Goal: Use online tool/utility: Utilize a website feature to perform a specific function

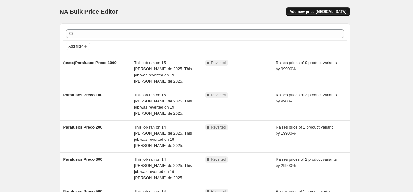
click at [311, 10] on span "Add new price [MEDICAL_DATA]" at bounding box center [317, 11] width 57 height 5
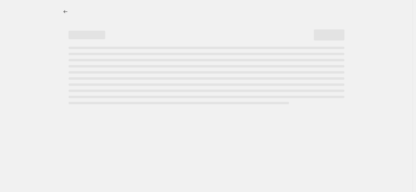
select select "percentage"
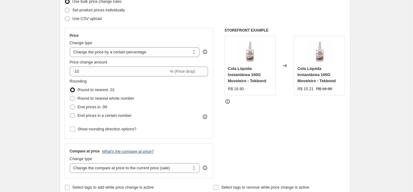
scroll to position [92, 0]
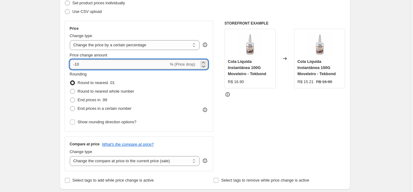
click at [98, 69] on input "-10" at bounding box center [119, 64] width 99 height 10
type input "-1"
type input "-8"
click at [77, 63] on input "-8.33" at bounding box center [119, 64] width 99 height 10
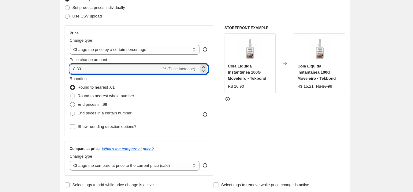
scroll to position [84, 0]
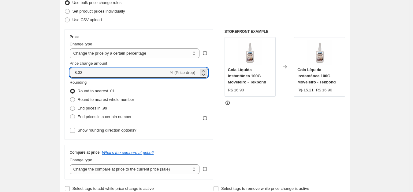
type input "-10"
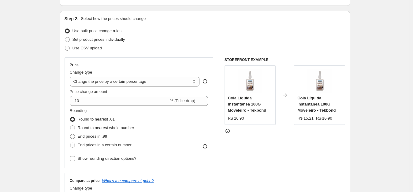
scroll to position [53, 0]
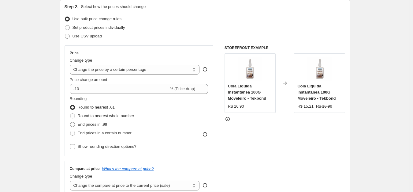
scroll to position [69, 0]
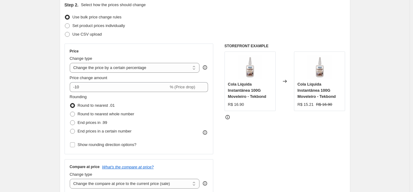
click at [105, 122] on span "End prices in .99" at bounding box center [93, 122] width 30 height 5
click at [70, 120] on input "End prices in .99" at bounding box center [70, 120] width 0 height 0
radio input "true"
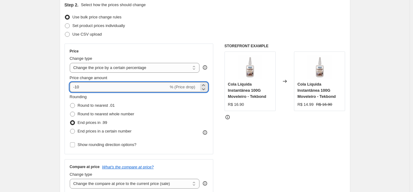
click at [87, 88] on input "-10" at bounding box center [119, 87] width 99 height 10
drag, startPoint x: 81, startPoint y: 83, endPoint x: 77, endPoint y: 84, distance: 3.8
click at [77, 84] on input "-10" at bounding box center [119, 87] width 99 height 10
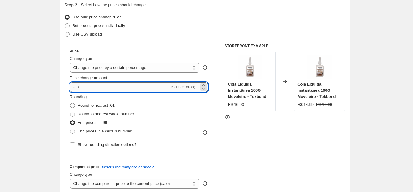
type input "-8"
type input "-8.3"
type input "-8"
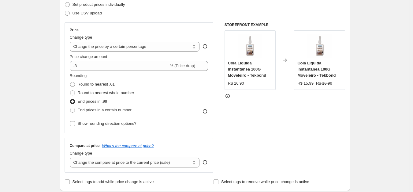
scroll to position [100, 0]
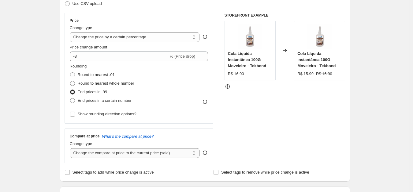
click at [107, 155] on select "Change the compare at price to the current price (sale) Change the compare at p…" at bounding box center [135, 153] width 130 height 10
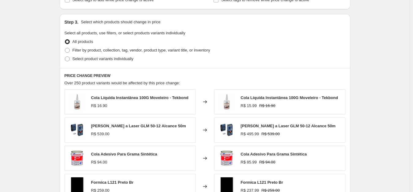
scroll to position [275, 0]
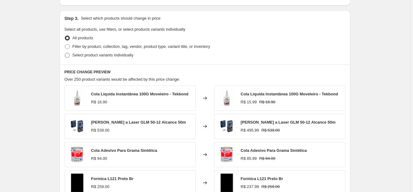
click at [70, 56] on span at bounding box center [68, 55] width 6 height 6
click at [65, 53] on input "Select product variants individually" at bounding box center [65, 53] width 0 height 0
radio input "true"
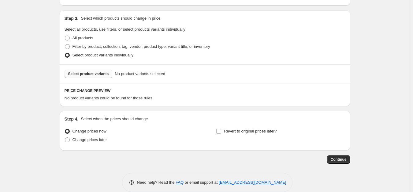
click at [92, 75] on span "Select product variants" at bounding box center [88, 73] width 41 height 5
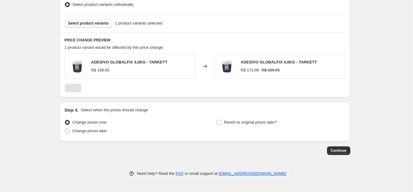
scroll to position [326, 0]
drag, startPoint x: 333, startPoint y: 96, endPoint x: 334, endPoint y: 88, distance: 8.6
click at [335, 96] on div "PRICE CHANGE PREVIEW 1 product variant would be affected by this price change: …" at bounding box center [205, 64] width 291 height 65
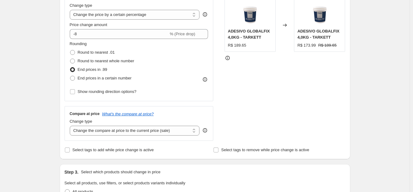
scroll to position [81, 0]
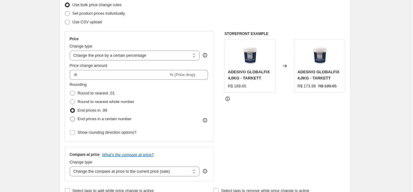
click at [105, 119] on span "End prices in a certain number" at bounding box center [105, 118] width 54 height 5
click at [70, 117] on input "End prices in a certain number" at bounding box center [70, 116] width 0 height 0
radio input "true"
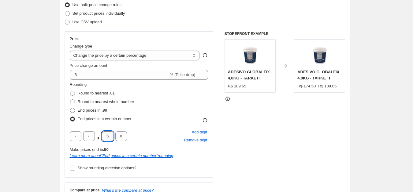
click at [113, 136] on input "5" at bounding box center [108, 136] width 12 height 10
type input "9"
click at [118, 136] on input "0" at bounding box center [121, 136] width 12 height 10
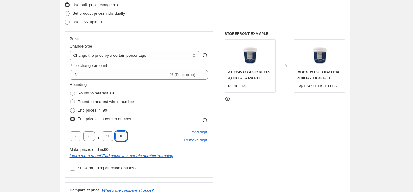
click at [118, 136] on input "0" at bounding box center [121, 136] width 12 height 10
type input "9"
click at [236, 152] on div "STOREFRONT EXAMPLE ADESIVO GLOBALFIX 4,0KG - TARKETT R$ 189.65 Changed to ADESI…" at bounding box center [285, 123] width 121 height 185
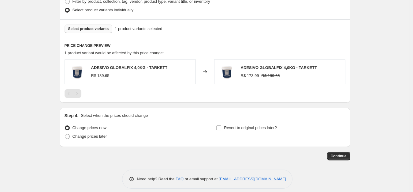
scroll to position [362, 0]
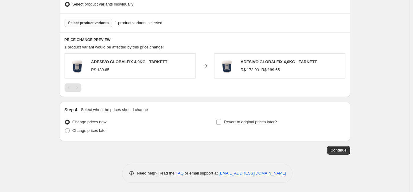
click at [82, 21] on span "Select product variants" at bounding box center [88, 23] width 41 height 5
click at [264, 138] on div "Step 4. Select when the prices should change Change prices now Change prices la…" at bounding box center [205, 121] width 291 height 39
click at [90, 22] on span "Select product variants" at bounding box center [88, 23] width 41 height 5
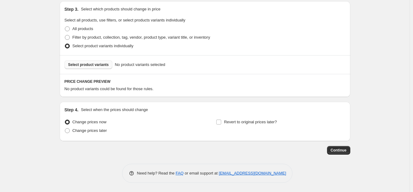
scroll to position [320, 0]
click at [105, 67] on button "Select product variants" at bounding box center [89, 64] width 48 height 9
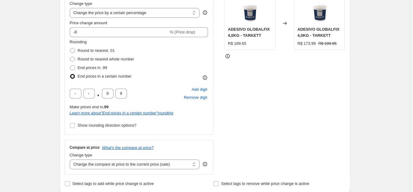
scroll to position [117, 0]
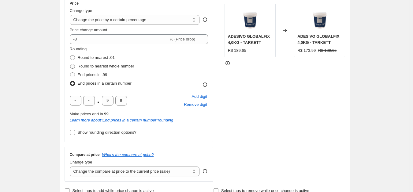
click at [110, 66] on span "Round to nearest whole number" at bounding box center [106, 66] width 57 height 5
click at [70, 64] on input "Round to nearest whole number" at bounding box center [70, 64] width 0 height 0
radio input "true"
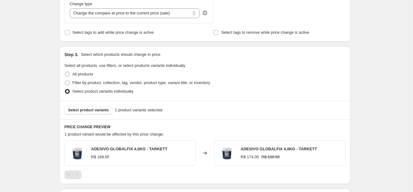
scroll to position [326, 0]
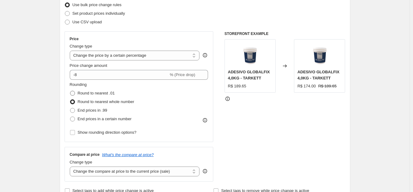
click at [105, 95] on span "Round to nearest .01" at bounding box center [96, 93] width 37 height 5
click at [70, 91] on input "Round to nearest .01" at bounding box center [70, 91] width 0 height 0
radio input "true"
